Goal: Use online tool/utility

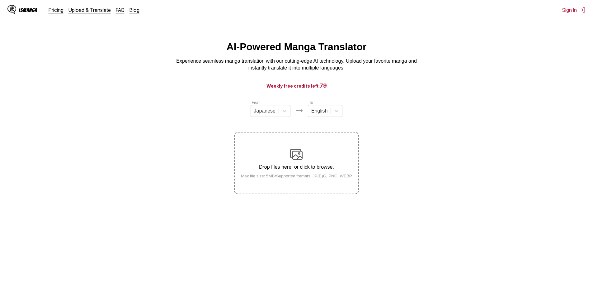
click at [282, 169] on p "Drop files here, or click to browse." at bounding box center [296, 167] width 121 height 6
click at [0, 0] on input "Drop files here, or click to browse. Max file size: 5MB • Supported formats: JP…" at bounding box center [0, 0] width 0 height 0
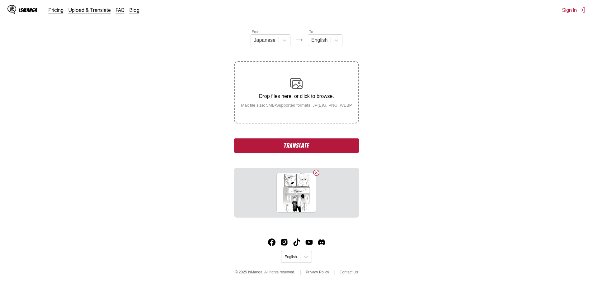
click at [310, 143] on button "Translate" at bounding box center [296, 145] width 125 height 14
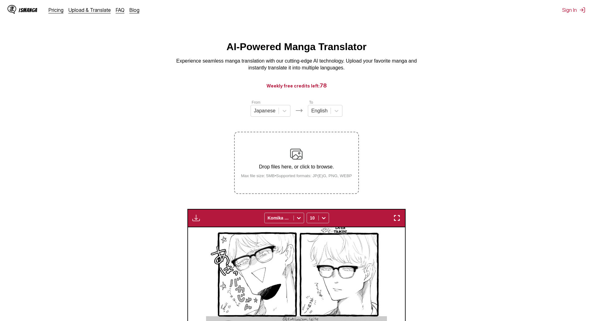
click at [288, 165] on p "Drop files here, or click to browse." at bounding box center [296, 167] width 121 height 6
click at [0, 0] on input "Drop files here, or click to browse. Max file size: 5MB • Supported formats: JP…" at bounding box center [0, 0] width 0 height 0
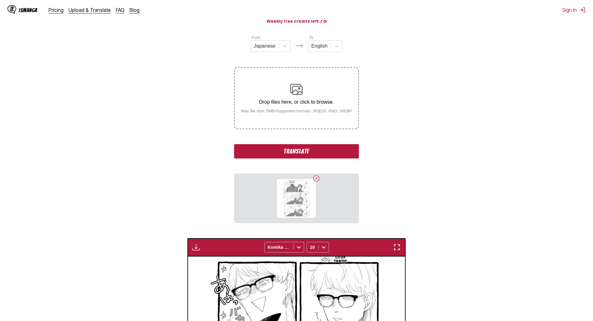
scroll to position [125, 0]
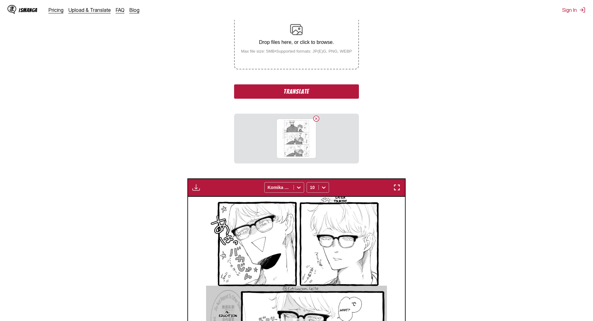
click at [304, 76] on div "From Japanese To English Drop files here, or click to browse. Max file size: 5M…" at bounding box center [296, 69] width 125 height 189
click at [308, 97] on button "Translate" at bounding box center [296, 91] width 125 height 14
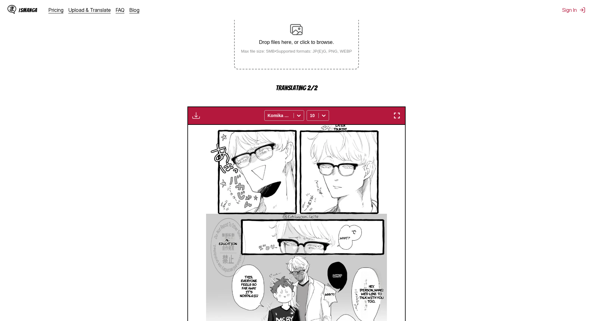
scroll to position [260, 0]
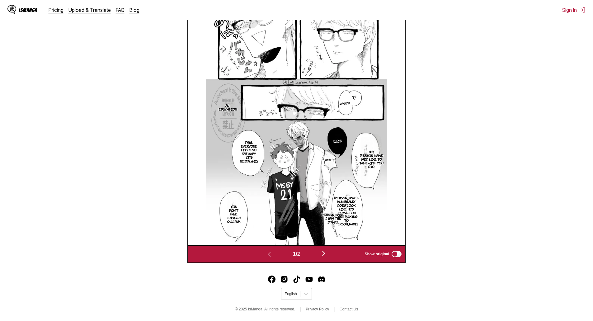
click at [328, 251] on img "button" at bounding box center [323, 253] width 7 height 7
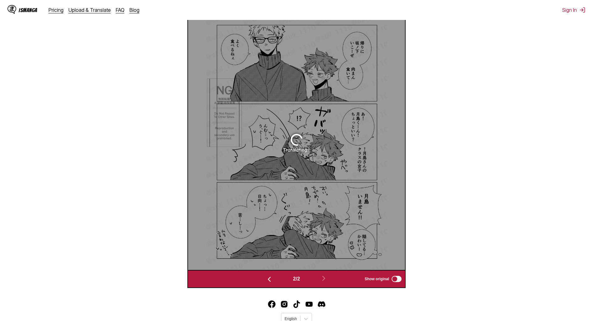
scroll to position [219, 0]
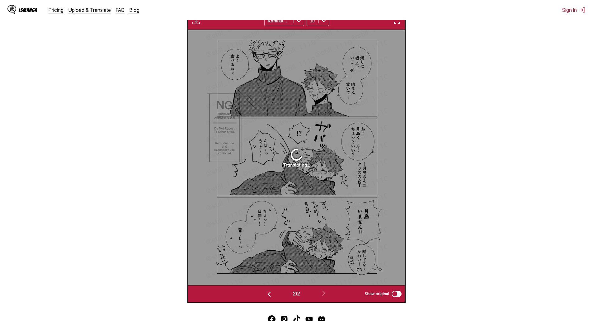
click at [262, 283] on button "button" at bounding box center [269, 293] width 37 height 9
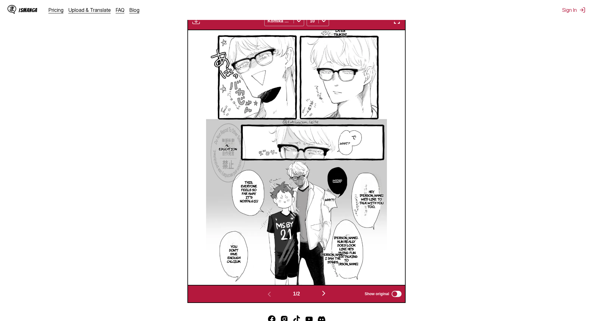
scroll to position [197, 0]
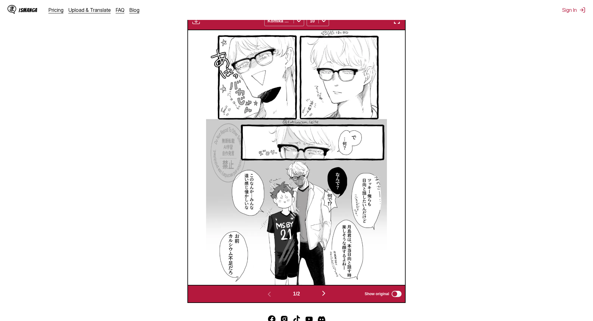
click at [326, 283] on img "button" at bounding box center [323, 293] width 7 height 7
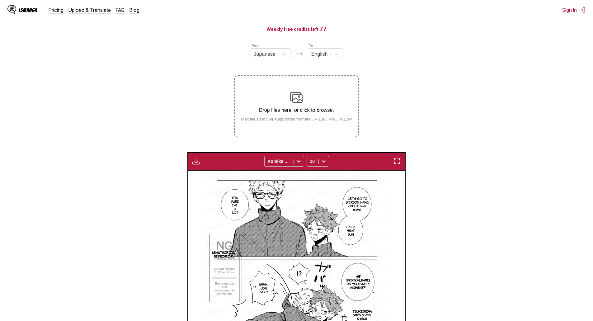
scroll to position [51, 0]
